Goal: Information Seeking & Learning: Check status

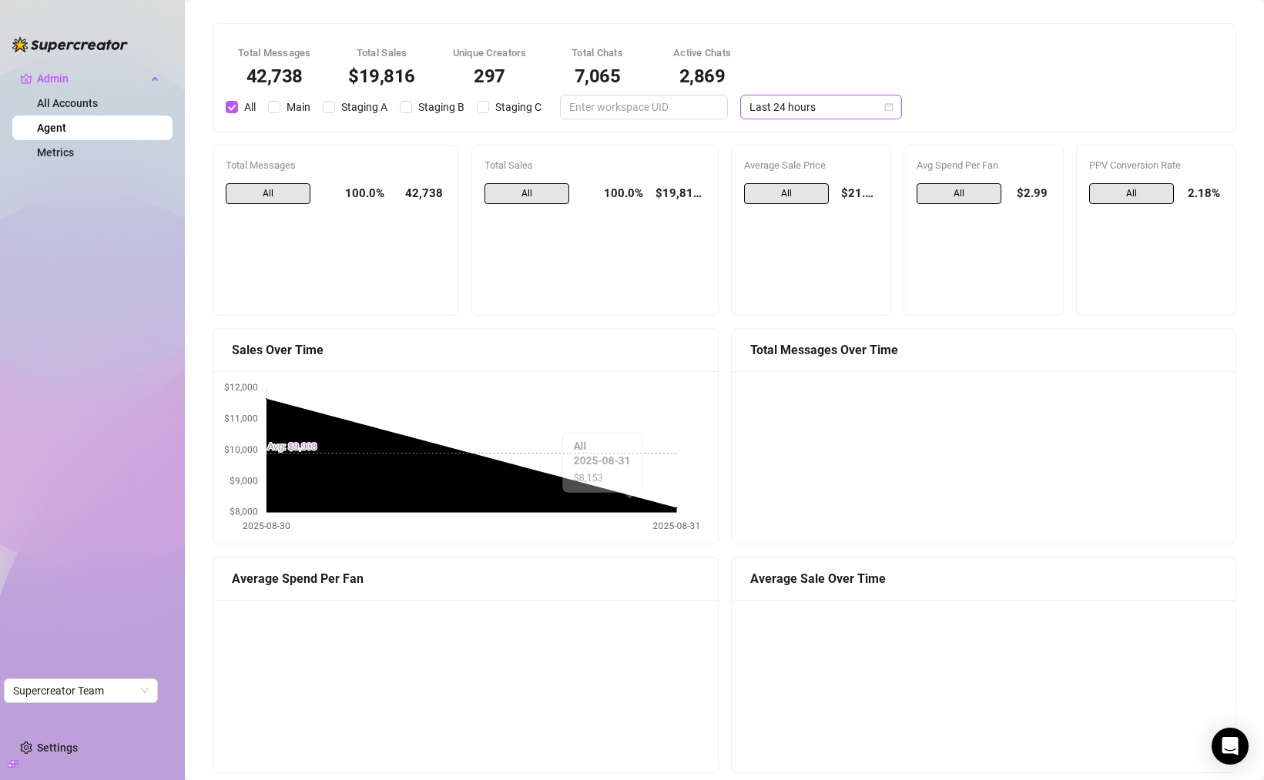
click at [749, 111] on span "Last 24 hours" at bounding box center [820, 106] width 143 height 23
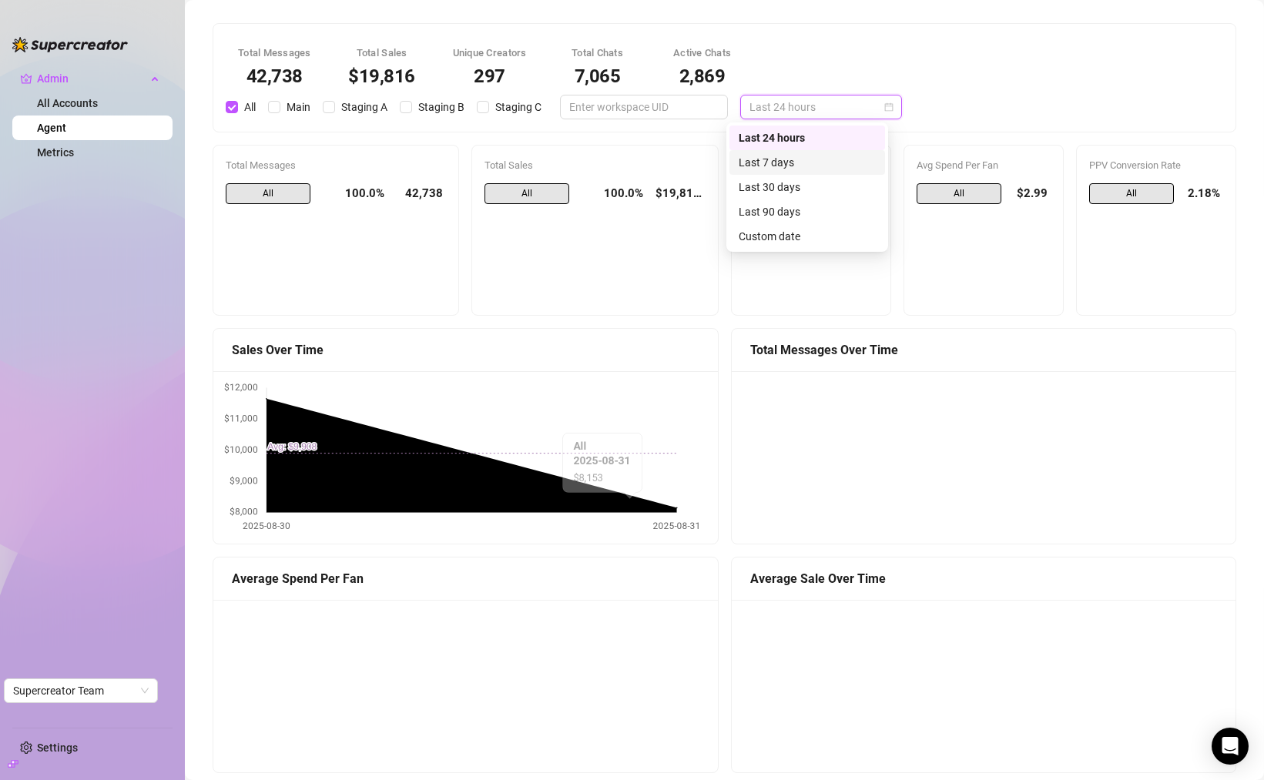
drag, startPoint x: 1001, startPoint y: 104, endPoint x: 990, endPoint y: 126, distance: 24.1
click at [1001, 105] on div "Total Messages 42,738 Total Sales $19,816 Unique Creators 297 Total Chats 7,065…" at bounding box center [724, 77] width 1016 height 83
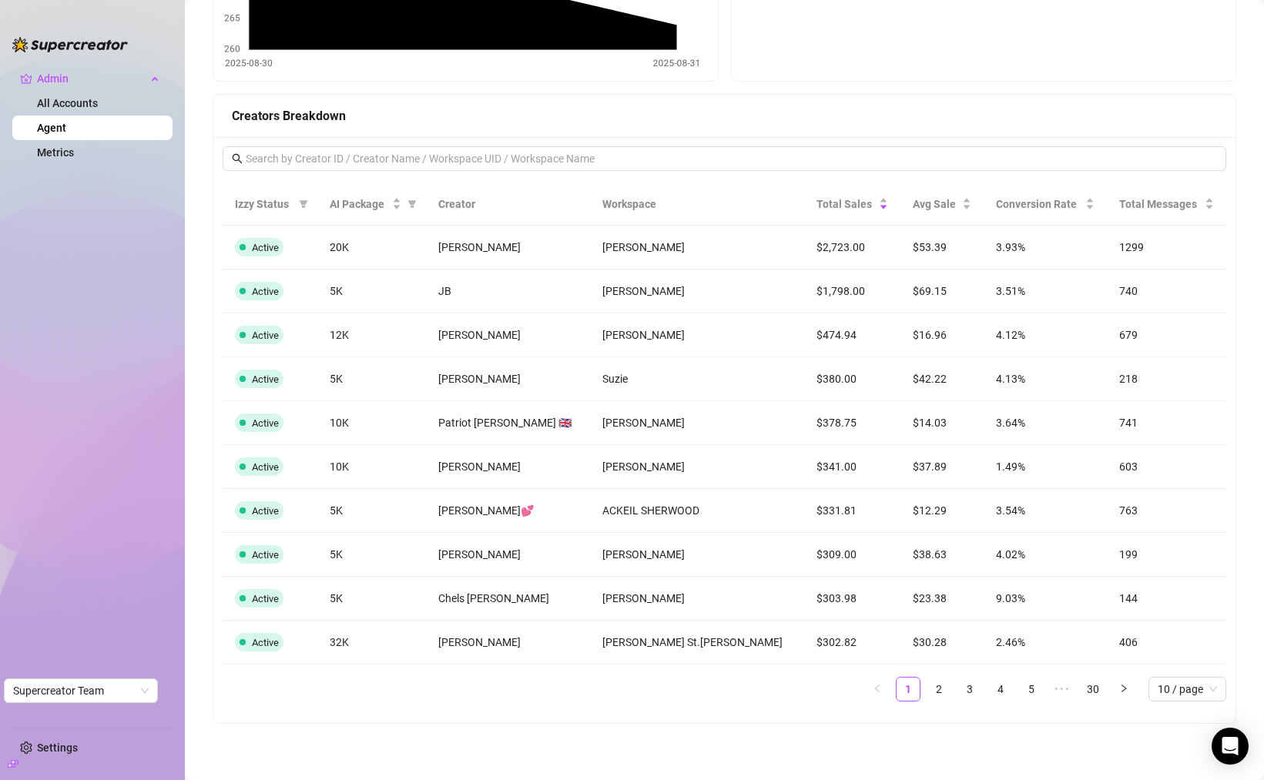
scroll to position [1151, 0]
click at [927, 692] on link "2" at bounding box center [938, 687] width 23 height 23
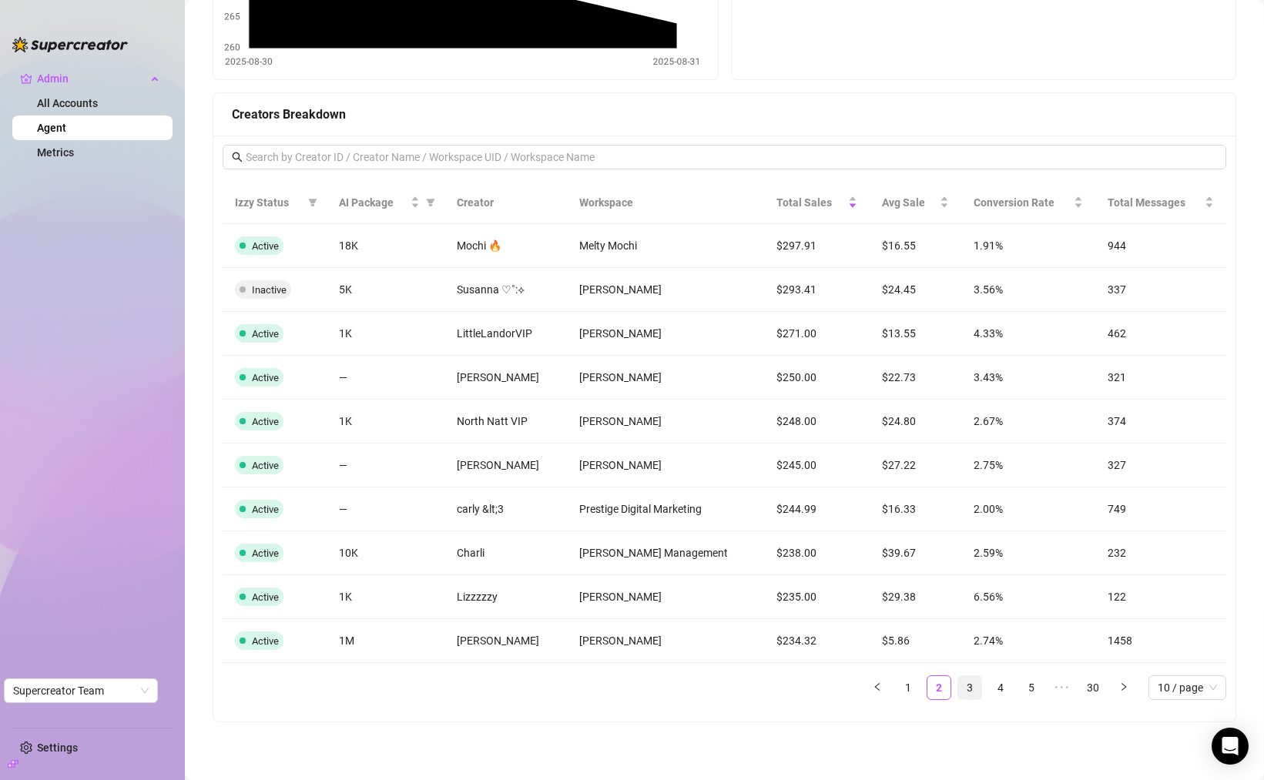
click at [960, 688] on link "3" at bounding box center [969, 687] width 23 height 23
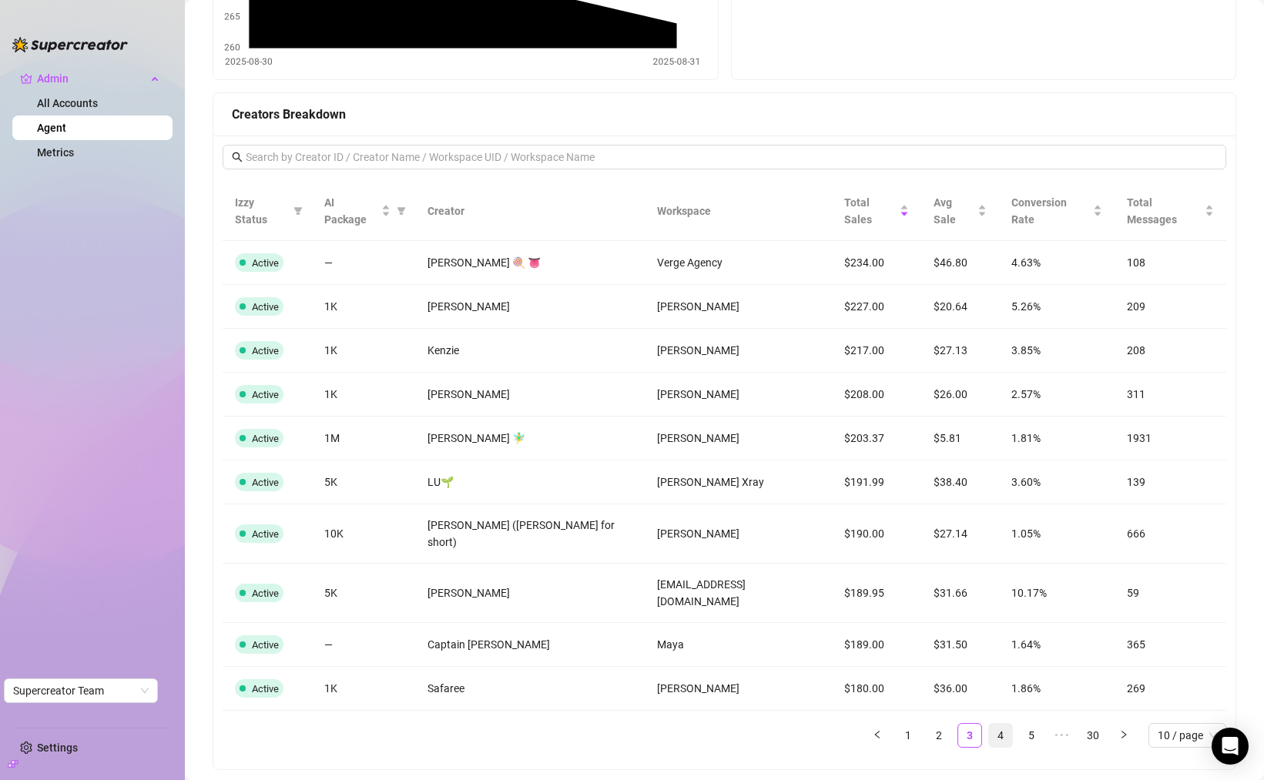
click at [991, 724] on link "4" at bounding box center [1000, 735] width 23 height 23
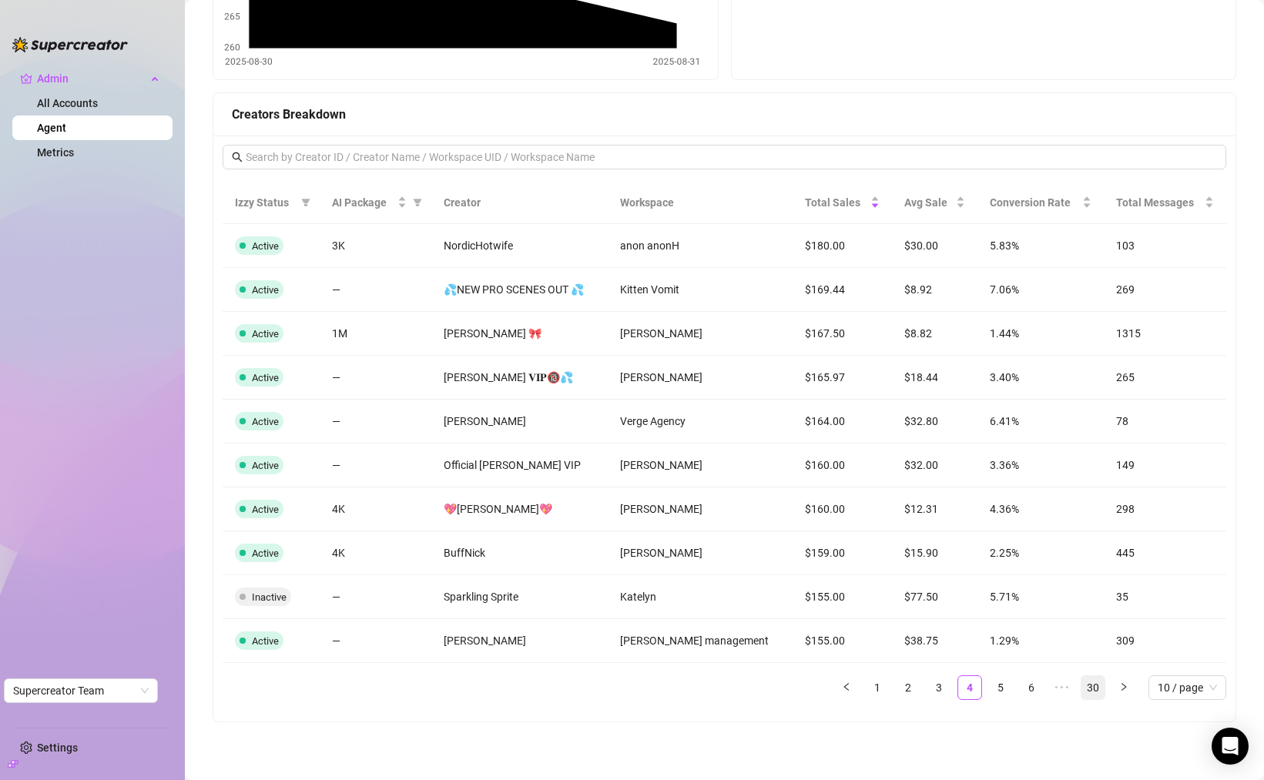
click at [1087, 692] on link "30" at bounding box center [1092, 687] width 23 height 23
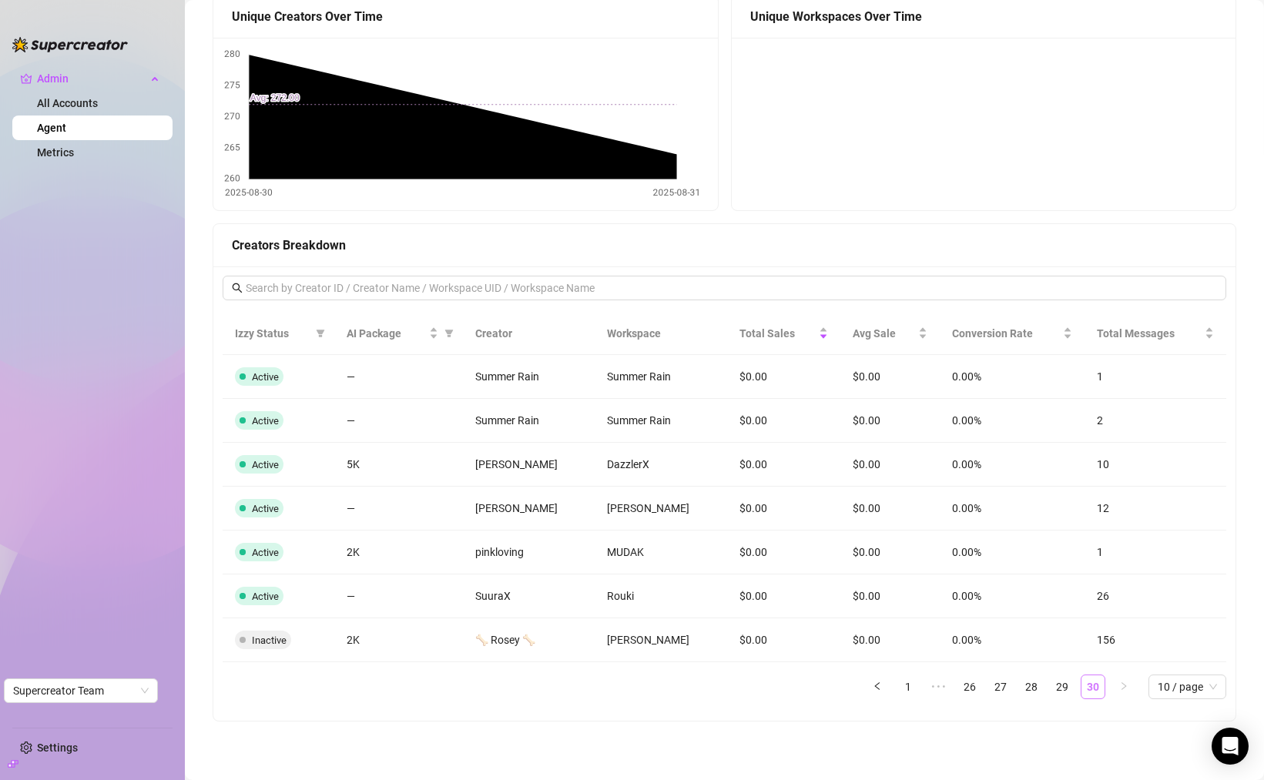
scroll to position [1019, 0]
click at [1056, 690] on link "29" at bounding box center [1061, 687] width 23 height 23
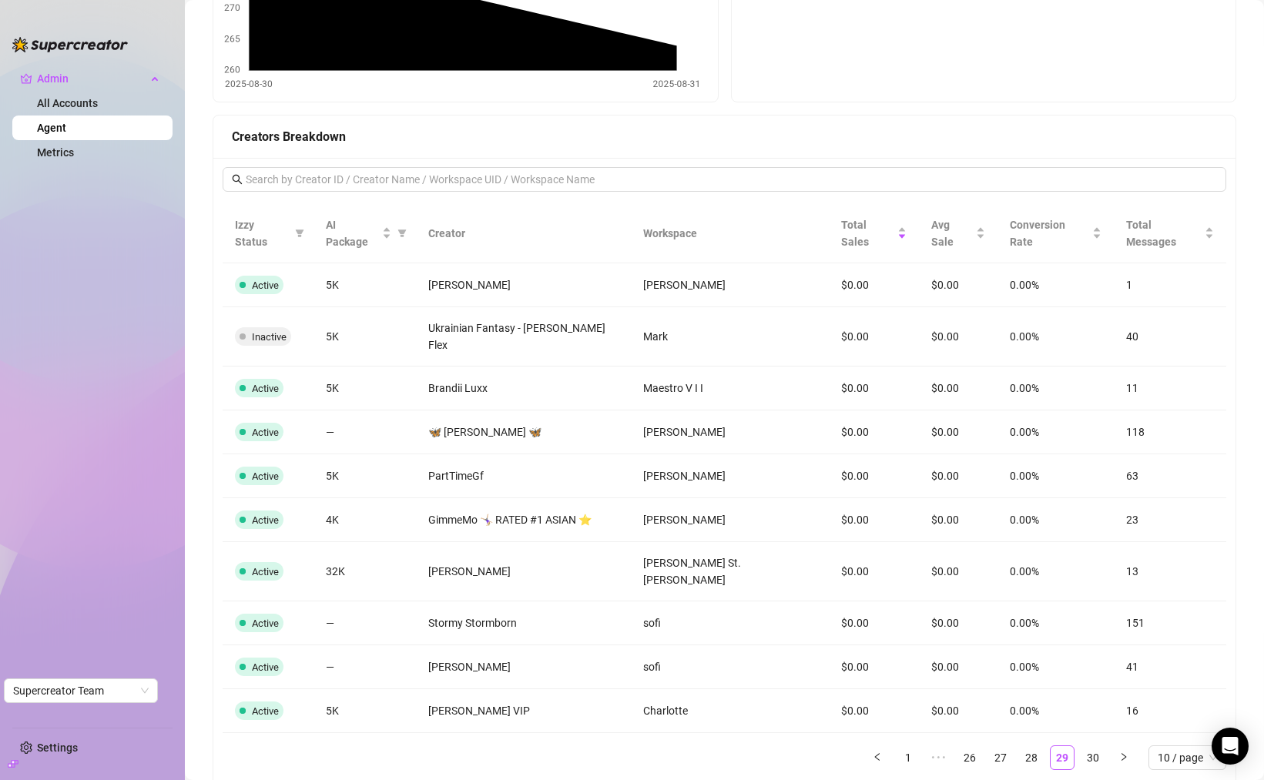
scroll to position [1151, 0]
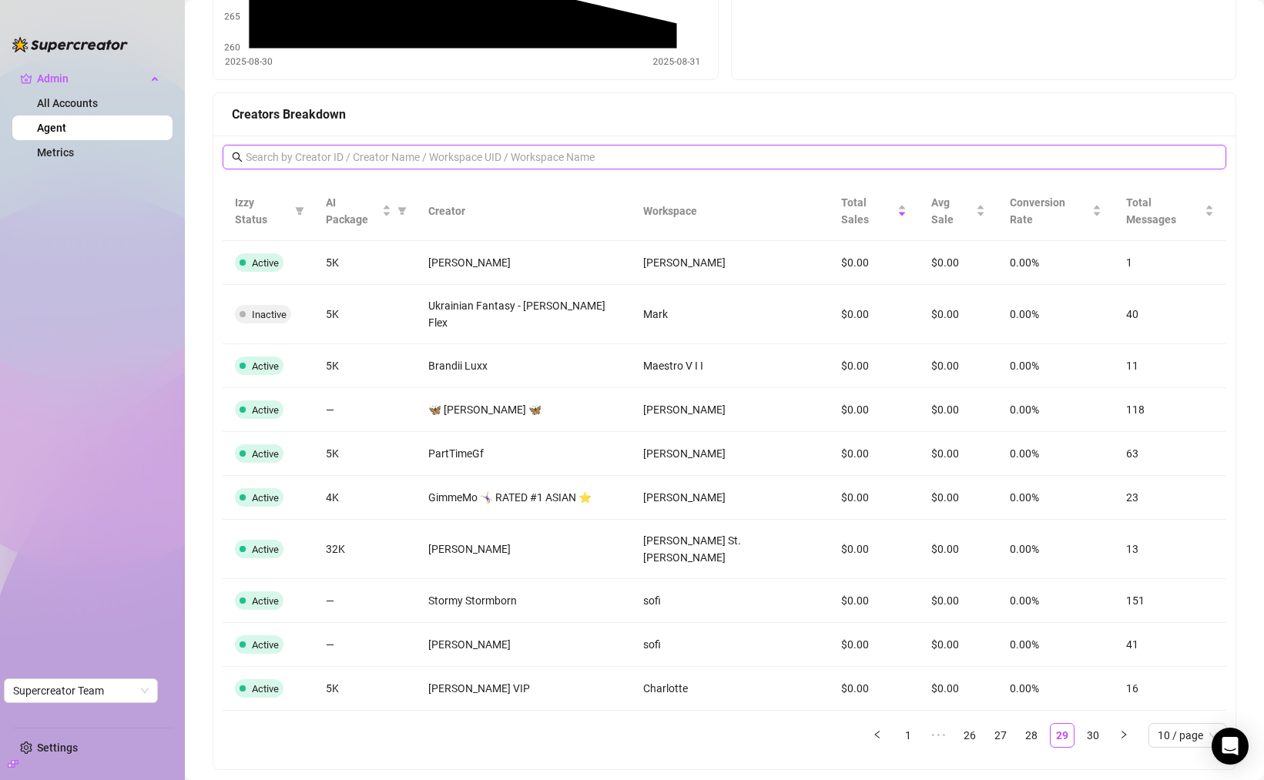
click at [638, 152] on input "text" at bounding box center [725, 157] width 959 height 17
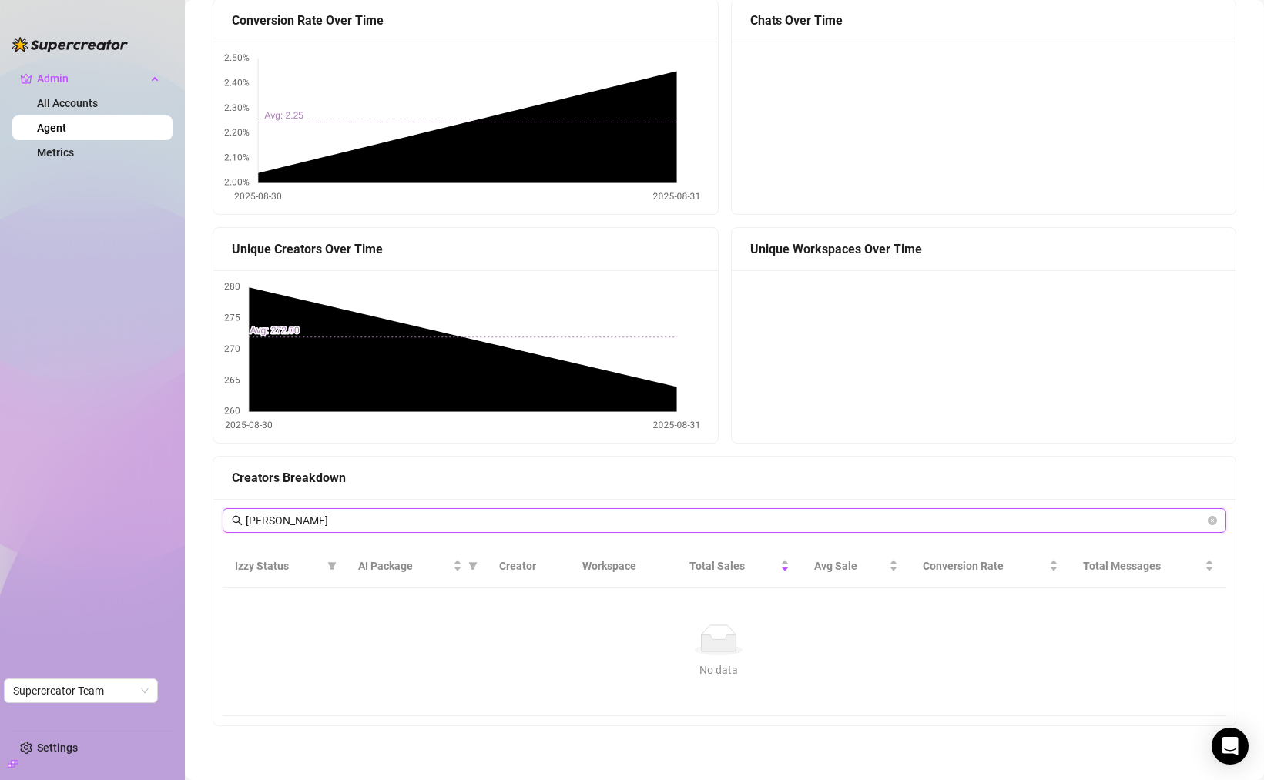
scroll to position [791, 0]
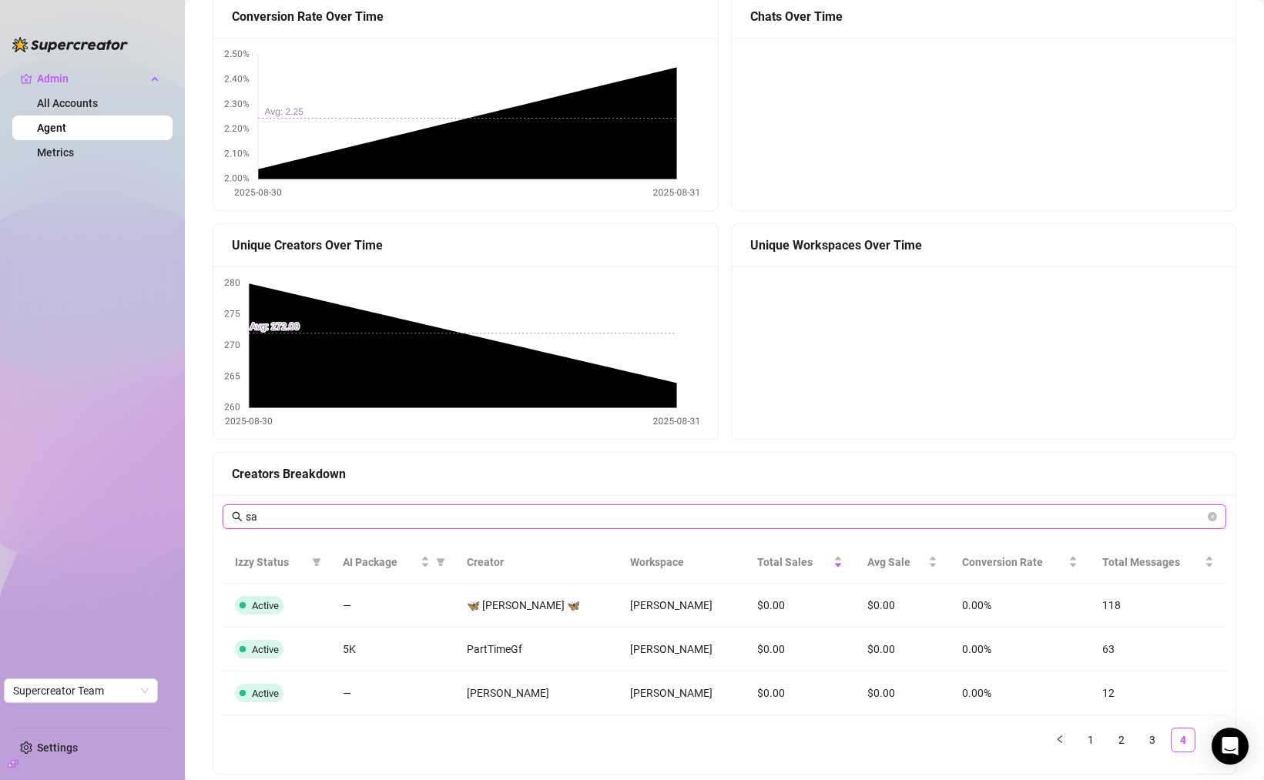
type input "s"
